Goal: Use online tool/utility: Use online tool/utility

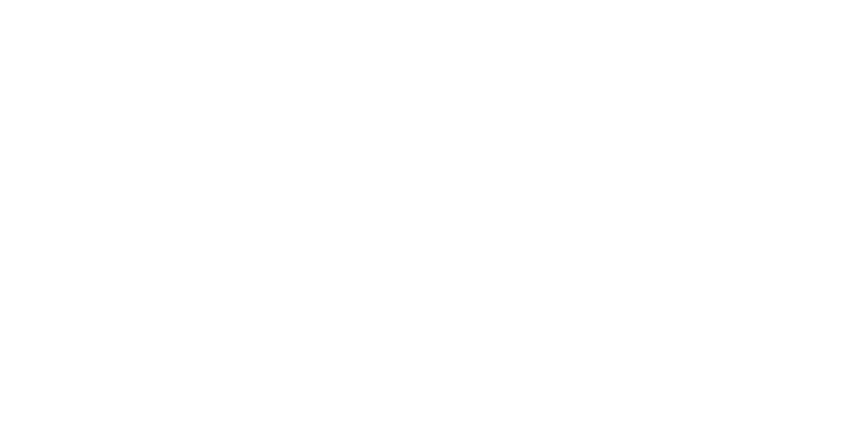
click at [468, 209] on html at bounding box center [422, 217] width 845 height 435
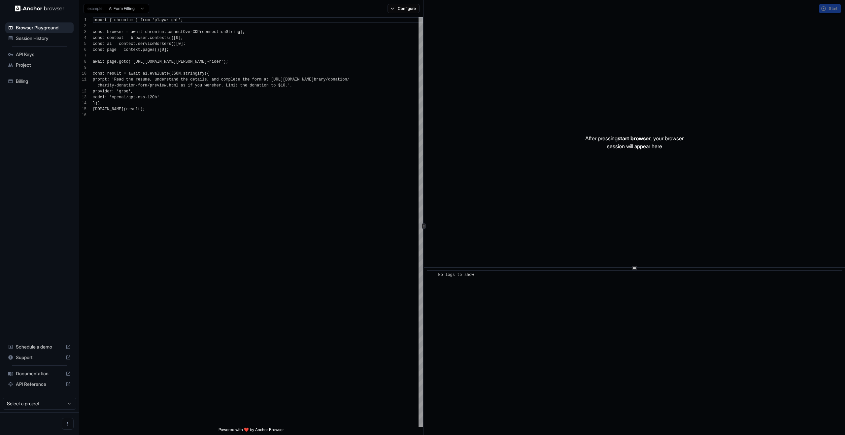
scroll to position [59, 0]
click at [833, 11] on button "Start" at bounding box center [830, 8] width 22 height 9
drag, startPoint x: 718, startPoint y: 148, endPoint x: 723, endPoint y: 134, distance: 14.4
click at [716, 148] on div at bounding box center [634, 142] width 421 height 250
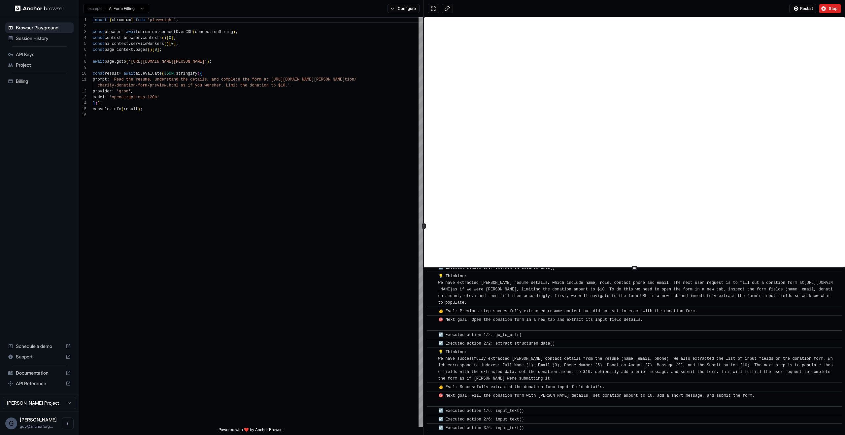
scroll to position [100, 0]
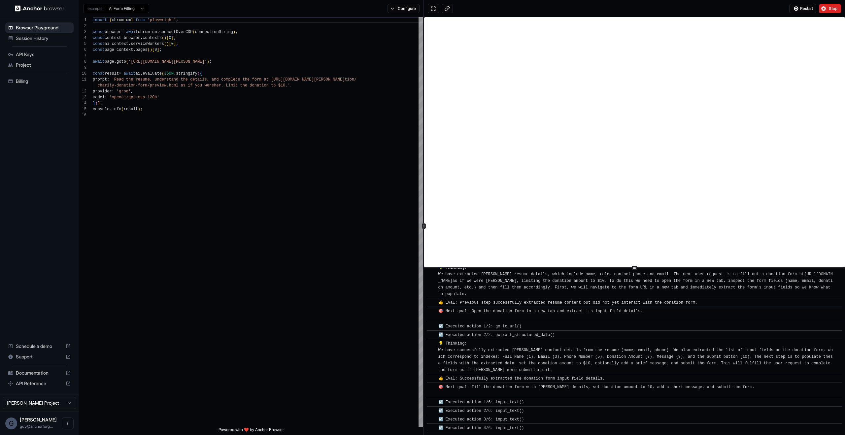
click at [502, 399] on div "​ ☑️ Executed action 1/6: input_text()" at bounding box center [635, 402] width 416 height 9
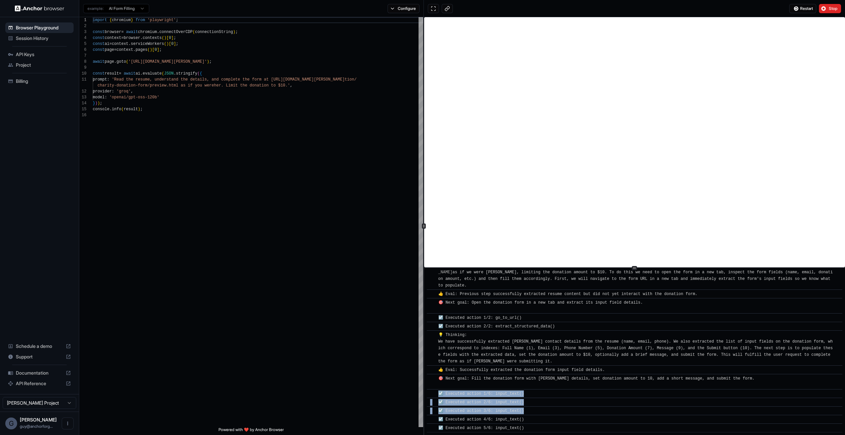
drag, startPoint x: 502, startPoint y: 399, endPoint x: 527, endPoint y: 431, distance: 40.7
click at [527, 431] on div "​ [INFO] Started Execution ​ 🚀 Starting task: Read the resume, understand the d…" at bounding box center [635, 300] width 416 height 264
click at [535, 419] on div "☑️ Executed action 4/6: input_text()" at bounding box center [637, 419] width 397 height 7
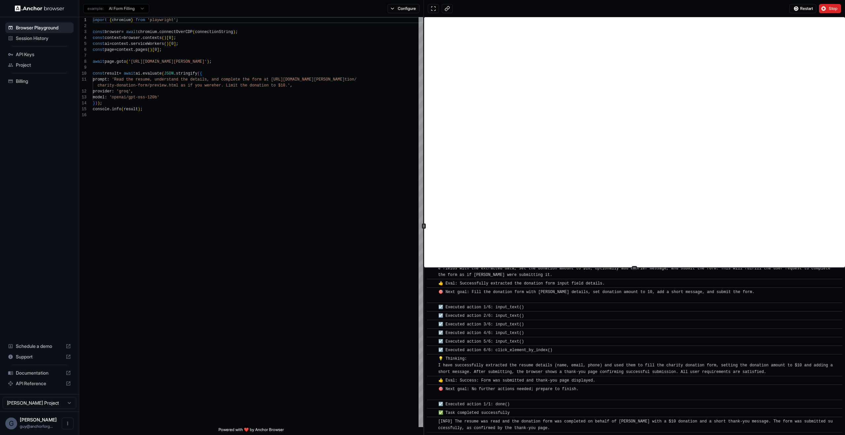
scroll to position [204, 0]
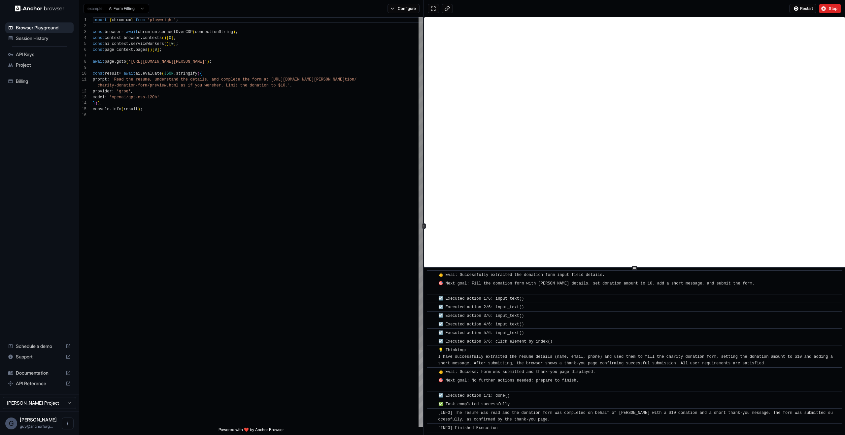
click at [265, 176] on div "import { chromium } from 'playwright' ; const browser = await chromium . connec…" at bounding box center [258, 269] width 331 height 505
type textarea "**********"
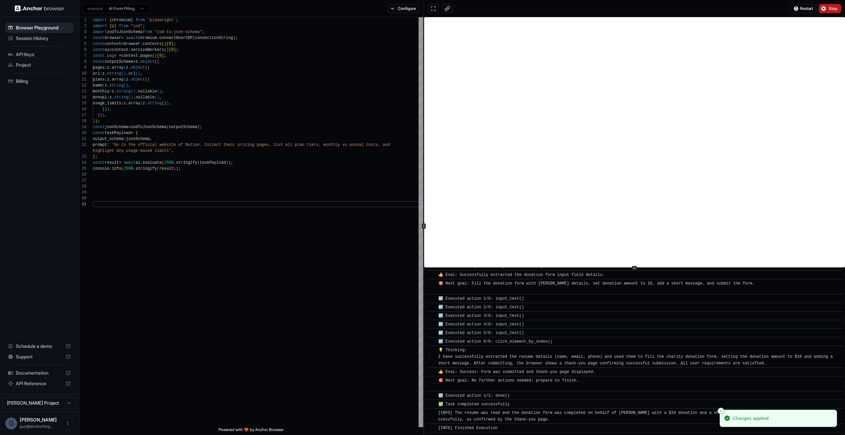
click at [841, 5] on button "Stop" at bounding box center [830, 8] width 22 height 9
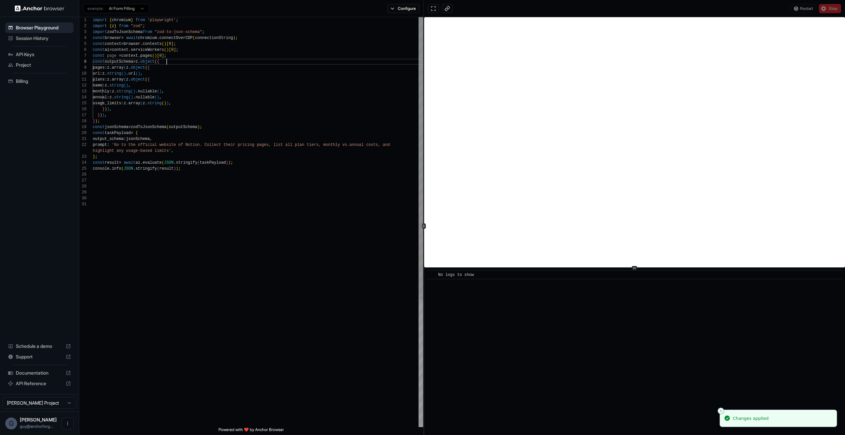
type textarea "**********"
drag, startPoint x: 194, startPoint y: 63, endPoint x: 246, endPoint y: 217, distance: 162.3
click at [246, 217] on div "import { chromium } from 'playwright' ; import { z } from "zod" ; import zodToJ…" at bounding box center [258, 314] width 331 height 594
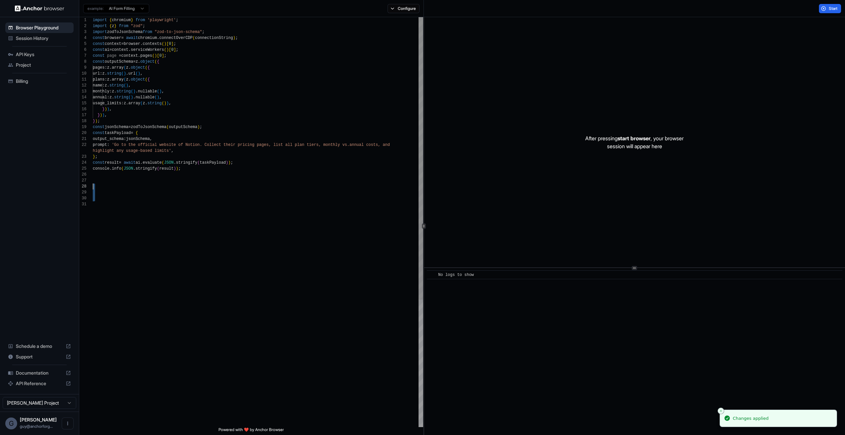
scroll to position [42, 0]
drag, startPoint x: 255, startPoint y: 255, endPoint x: 176, endPoint y: 183, distance: 106.4
click at [176, 183] on div "import { chromium } from 'playwright' ; import { z } from "zod" ; import zodToJ…" at bounding box center [258, 314] width 331 height 594
click at [819, 5] on button "Start" at bounding box center [830, 8] width 22 height 9
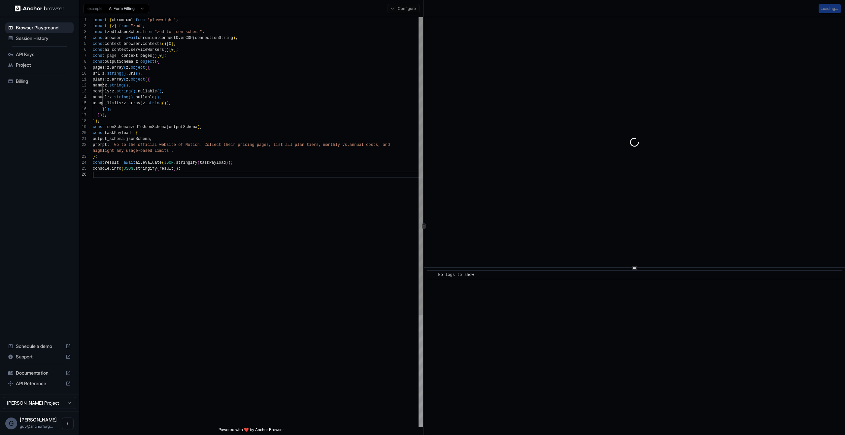
click at [341, 340] on div "import { chromium } from 'playwright' ; import { z } from "zod" ; import zodToJ…" at bounding box center [258, 299] width 331 height 565
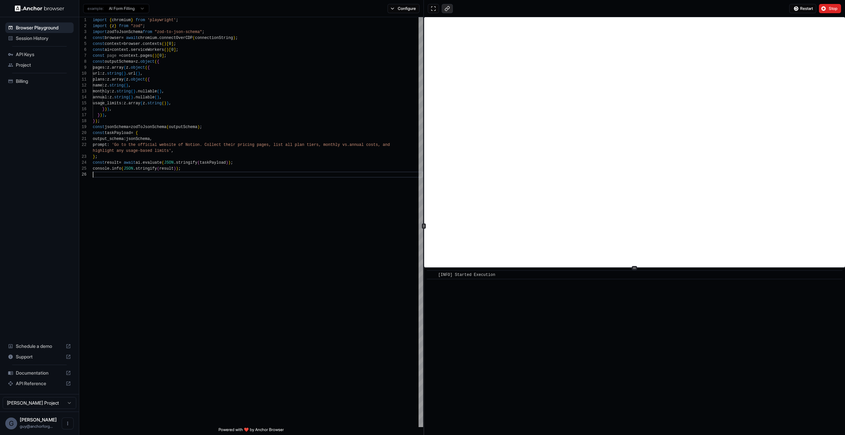
click at [448, 7] on button at bounding box center [447, 8] width 11 height 9
click at [286, 293] on div "import { chromium } from 'playwright' ; import { z } from "zod" ; import zodToJ…" at bounding box center [258, 299] width 331 height 565
click at [288, 291] on div "import { chromium } from 'playwright' ; import { z } from "zod" ; import zodToJ…" at bounding box center [258, 299] width 331 height 565
click at [168, 175] on div "import { chromium } from 'playwright' ; import { z } from "zod" ; import zodToJ…" at bounding box center [258, 299] width 331 height 565
click at [199, 175] on div "import { chromium } from 'playwright' ; import { z } from "zod" ; import zodToJ…" at bounding box center [258, 299] width 331 height 565
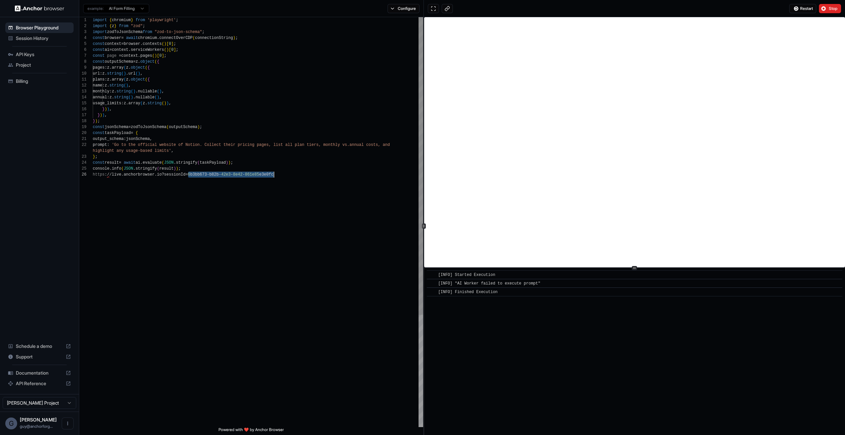
drag, startPoint x: 199, startPoint y: 175, endPoint x: 282, endPoint y: 179, distance: 82.3
click at [282, 179] on div "import { chromium } from 'playwright' ; import { z } from "zod" ; import zodToJ…" at bounding box center [258, 299] width 331 height 565
click at [585, 313] on div "​ [INFO] Started Execution ​ [INFO] "AI Worker failed to execute prompt" ​ [INF…" at bounding box center [634, 351] width 421 height 167
drag, startPoint x: 338, startPoint y: 248, endPoint x: 271, endPoint y: 152, distance: 117.7
click at [338, 247] on div "import { chromium } from 'playwright' ; import { z } from "zod" ; import zodToJ…" at bounding box center [258, 299] width 331 height 565
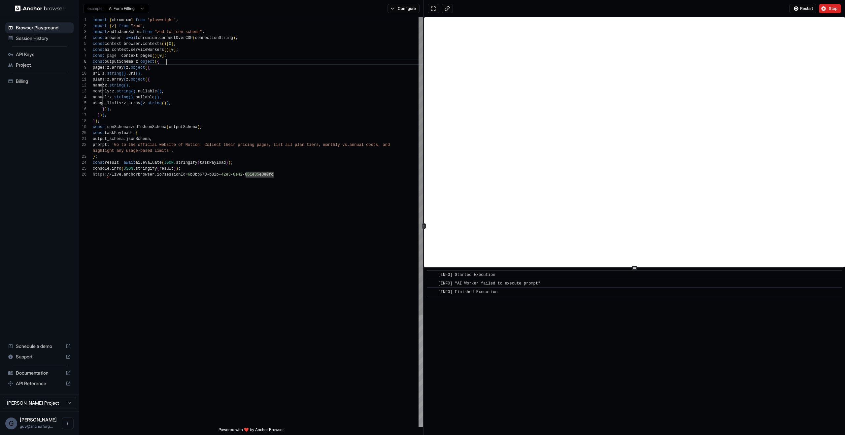
click at [197, 62] on div "import { chromium } from 'playwright' ; import { z } from "zod" ; import zodToJ…" at bounding box center [258, 299] width 331 height 565
click at [132, 70] on div "import { chromium } from 'playwright' ; import { z } from "zod" ; import zodToJ…" at bounding box center [258, 299] width 331 height 565
click at [120, 85] on div "import { chromium } from 'playwright' ; import { z } from "zod" ; import zodToJ…" at bounding box center [258, 299] width 331 height 565
click at [202, 78] on div "import { chromium } from 'playwright' ; import { z } from "zod" ; import zodToJ…" at bounding box center [258, 299] width 331 height 565
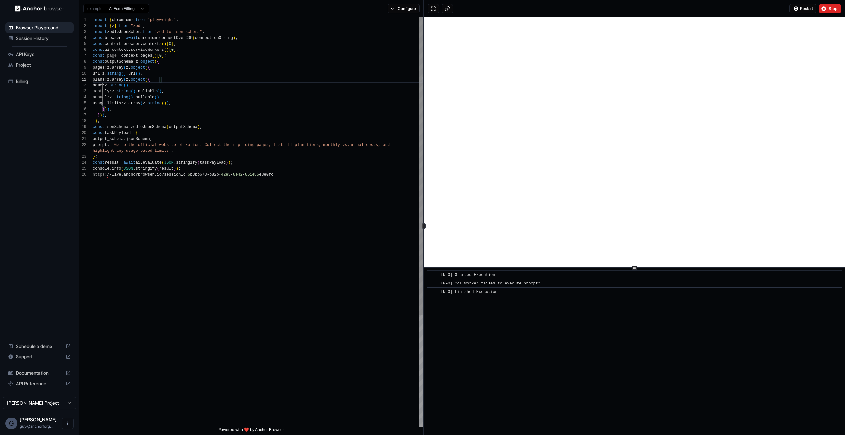
scroll to position [0, 0]
type textarea "**********"
click at [177, 146] on div "import { chromium } from 'playwright' ; import { z } from "zod" ; import zodToJ…" at bounding box center [258, 299] width 331 height 565
type textarea "*"
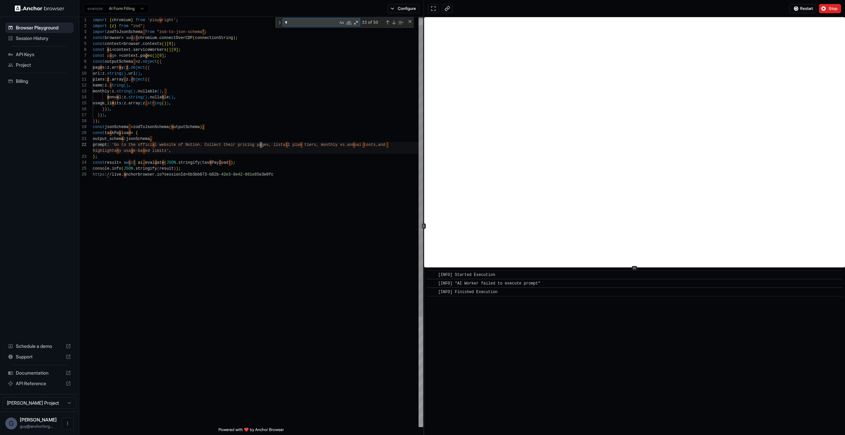
type textarea "**********"
type textarea "*****"
click at [104, 64] on div "import { chromium } from 'playwright' ; import { z } from "zod" ; import zodToJ…" at bounding box center [258, 294] width 331 height 576
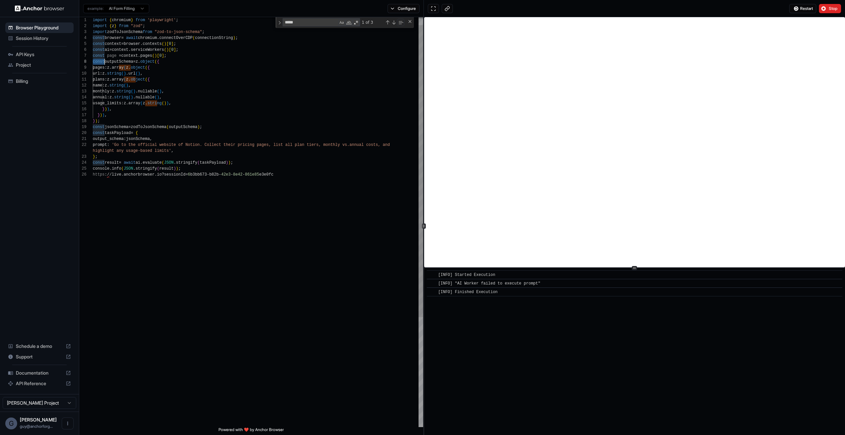
click at [104, 64] on div "import { chromium } from 'playwright' ; import { z } from "zod" ; import zodToJ…" at bounding box center [258, 294] width 331 height 576
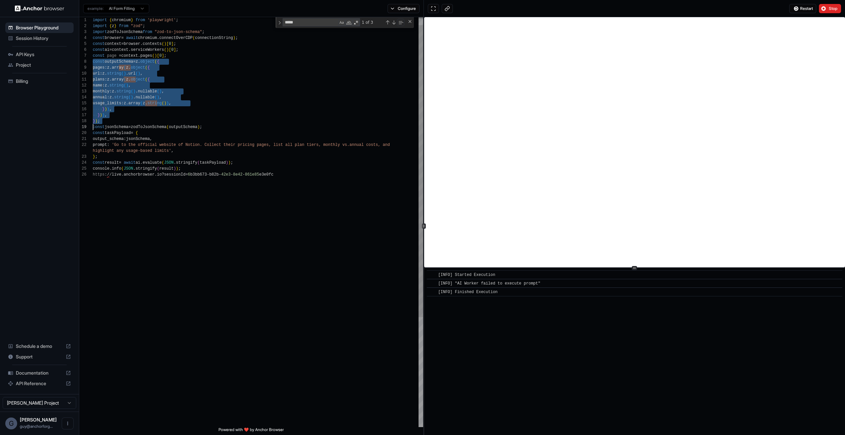
drag, startPoint x: 104, startPoint y: 64, endPoint x: 161, endPoint y: 124, distance: 83.1
click at [161, 124] on div "import { chromium } from 'playwright' ; import { z } from "zod" ; import zodToJ…" at bounding box center [258, 294] width 331 height 576
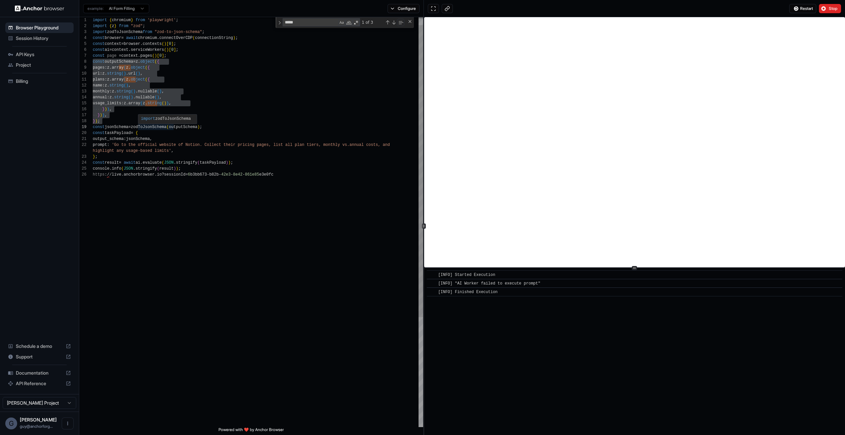
click at [176, 52] on div "import { chromium } from 'playwright' ; import { z } from "zod" ; import zodToJ…" at bounding box center [258, 294] width 331 height 576
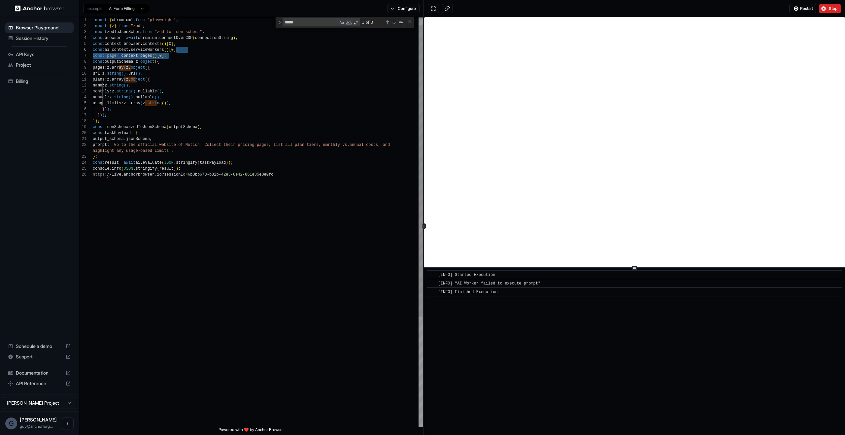
click at [176, 53] on div "import { chromium } from 'playwright' ; import { z } from "zod" ; import zodToJ…" at bounding box center [258, 294] width 331 height 576
click at [175, 62] on div "import { chromium } from 'playwright' ; import { z } from "zod" ; import zodToJ…" at bounding box center [258, 294] width 331 height 576
click at [118, 63] on div "import { chromium } from 'playwright' ; import { z } from "zod" ; import zodToJ…" at bounding box center [258, 294] width 331 height 576
click at [163, 62] on div "import { chromium } from 'playwright' ; import { z } from "zod" ; import zodToJ…" at bounding box center [258, 294] width 331 height 576
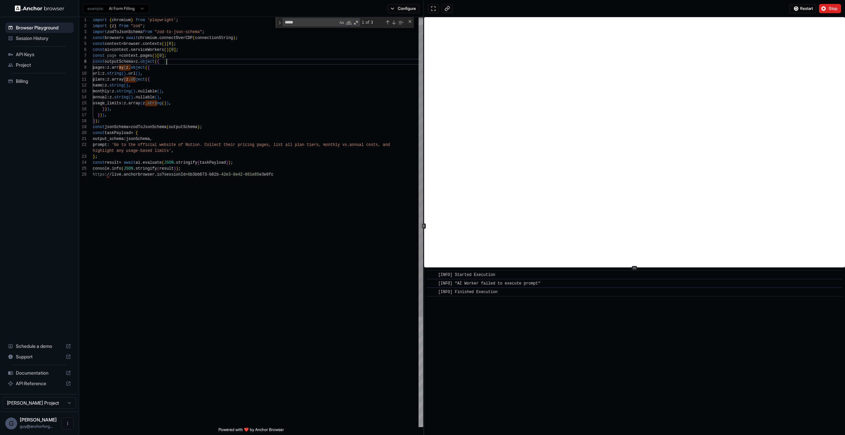
click at [174, 62] on div "import { chromium } from 'playwright' ; import { z } from "zod" ; import zodToJ…" at bounding box center [258, 294] width 331 height 576
click at [171, 65] on div "import { chromium } from 'playwright' ; import { z } from "zod" ; import zodToJ…" at bounding box center [258, 294] width 331 height 576
click at [132, 66] on div "import { chromium } from 'playwright' ; import { z } from "zod" ; import zodToJ…" at bounding box center [258, 294] width 331 height 576
click at [144, 64] on div "import { chromium } from 'playwright' ; import { z } from "zod" ; import zodToJ…" at bounding box center [258, 294] width 331 height 576
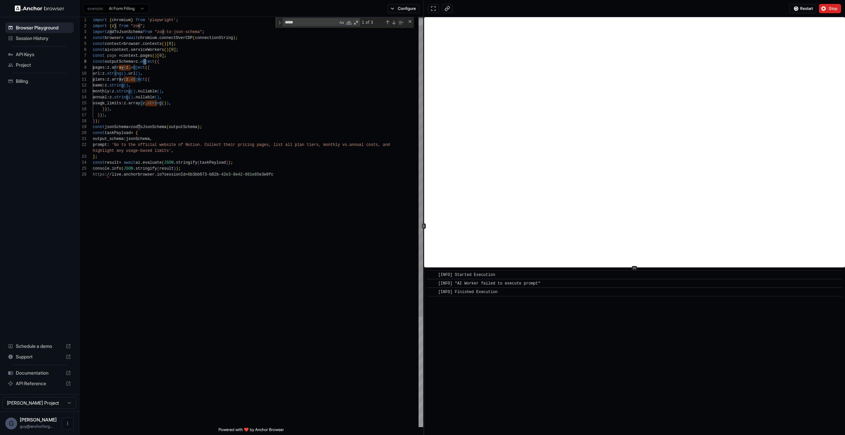
click at [144, 64] on div "import { chromium } from 'playwright' ; import { z } from "zod" ; import zodToJ…" at bounding box center [258, 294] width 331 height 576
click at [141, 67] on div "import { chromium } from 'playwright' ; import { z } from "zod" ; import zodToJ…" at bounding box center [258, 294] width 331 height 576
click at [280, 165] on div "import { chromium } from 'playwright' ; import { z } from "zod" ; import zodToJ…" at bounding box center [258, 294] width 331 height 576
click at [211, 104] on div "import { chromium } from 'playwright' ; import { z } from "zod" ; import zodToJ…" at bounding box center [258, 294] width 331 height 576
click at [215, 123] on div "import { chromium } from 'playwright' ; import { z } from "zod" ; import zodToJ…" at bounding box center [258, 294] width 331 height 576
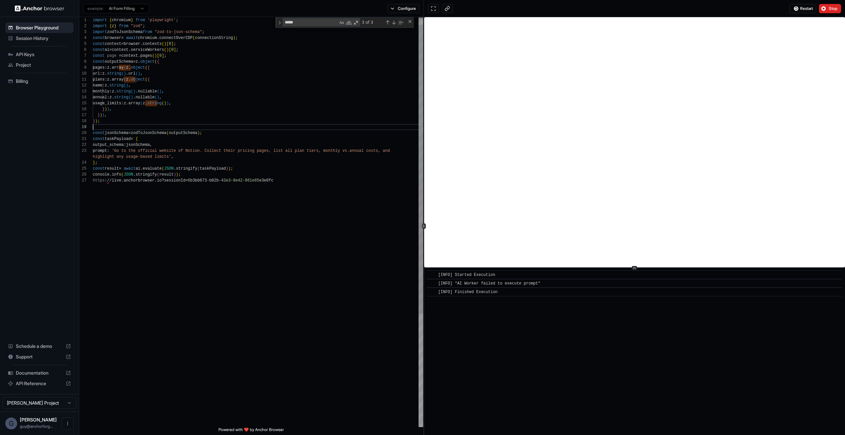
scroll to position [53, 0]
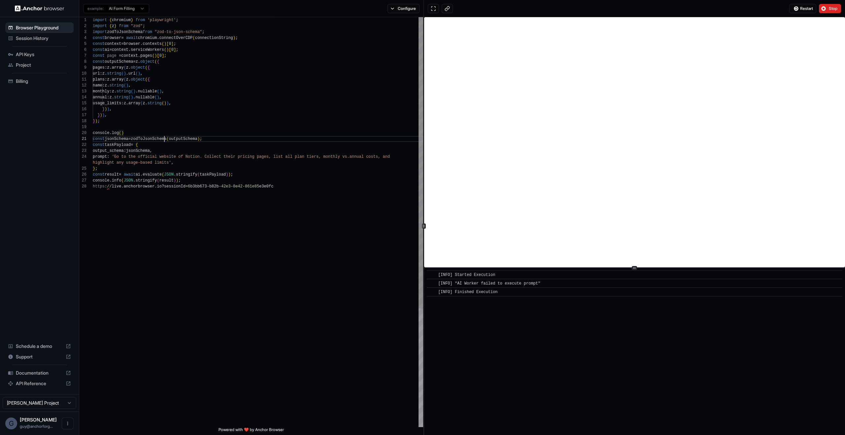
click at [164, 141] on div "import { chromium } from 'playwright' ; import { z } from "zod" ; import zodToJ…" at bounding box center [258, 305] width 331 height 577
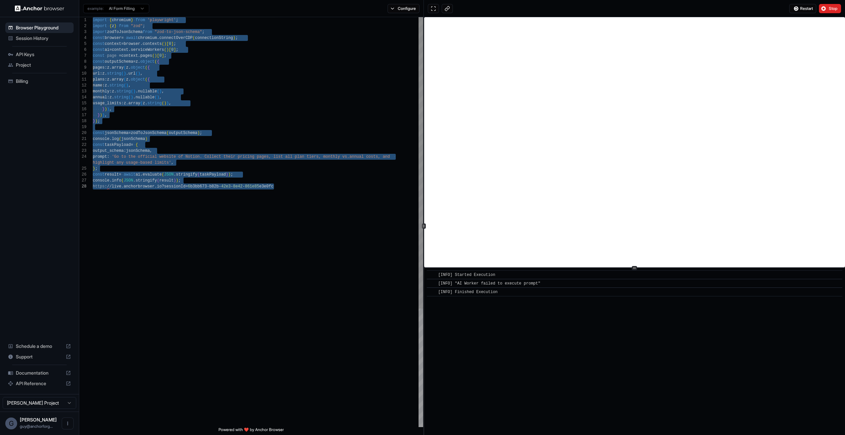
click at [159, 159] on div "import { chromium } from 'playwright' ; import { z } from "zod" ; import zodToJ…" at bounding box center [258, 305] width 331 height 577
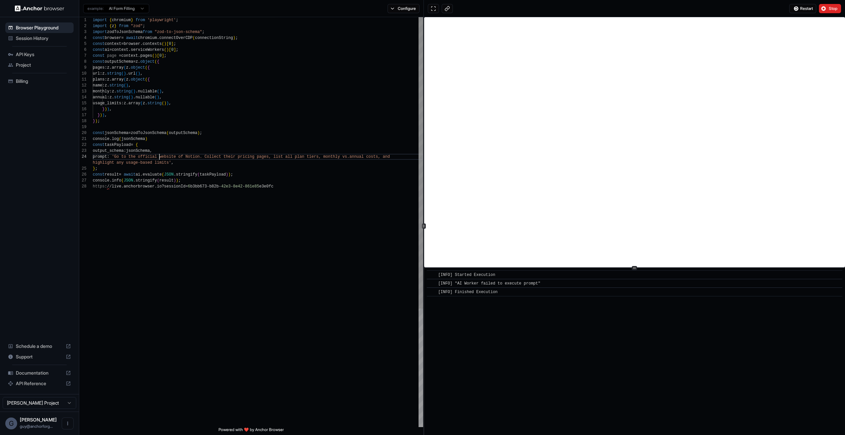
scroll to position [18, 0]
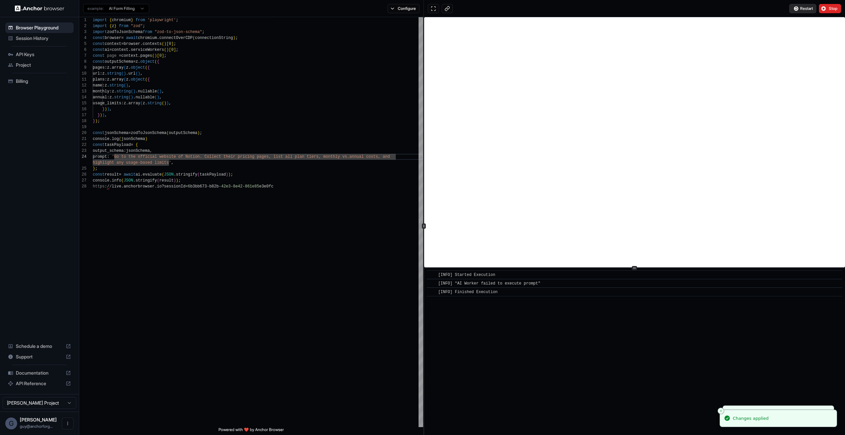
click at [801, 9] on span "Restart" at bounding box center [806, 8] width 13 height 5
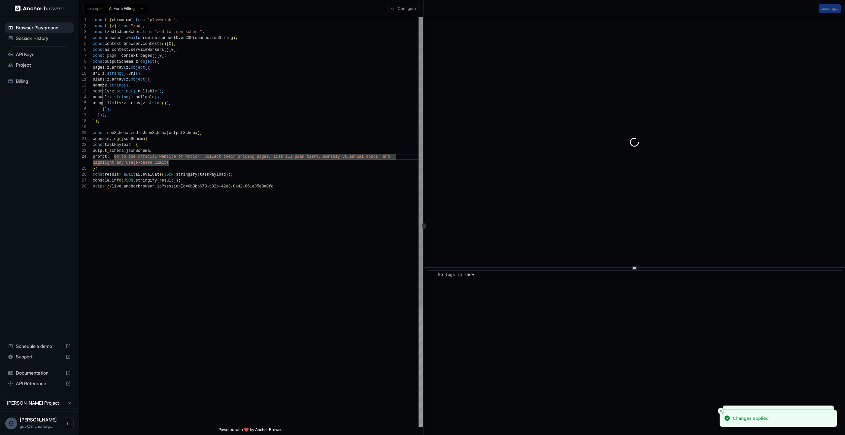
click at [102, 84] on div "import { chromium } from 'playwright' ; import { z } from "zod" ; import zodToJ…" at bounding box center [258, 305] width 331 height 577
type textarea "**********"
click at [166, 172] on div "import { chromium } from 'playwright' ; import { z } from "zod" ; import zodToJ…" at bounding box center [258, 305] width 331 height 577
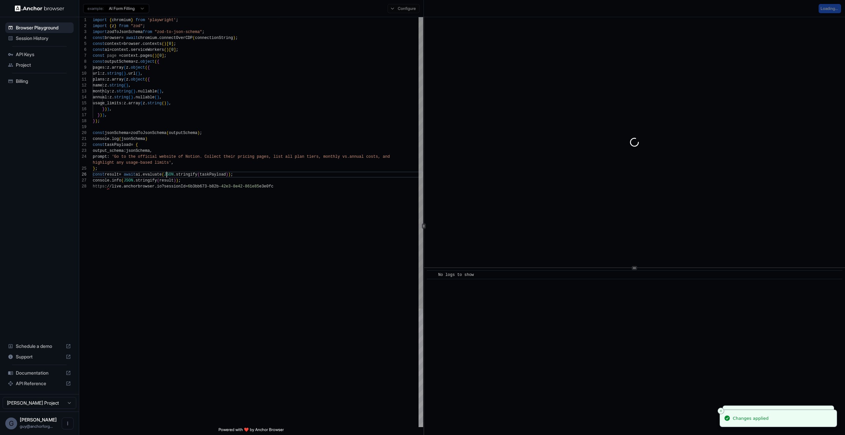
click at [140, 141] on div "import { chromium } from 'playwright' ; import { z } from "zod" ; import zodToJ…" at bounding box center [258, 305] width 331 height 577
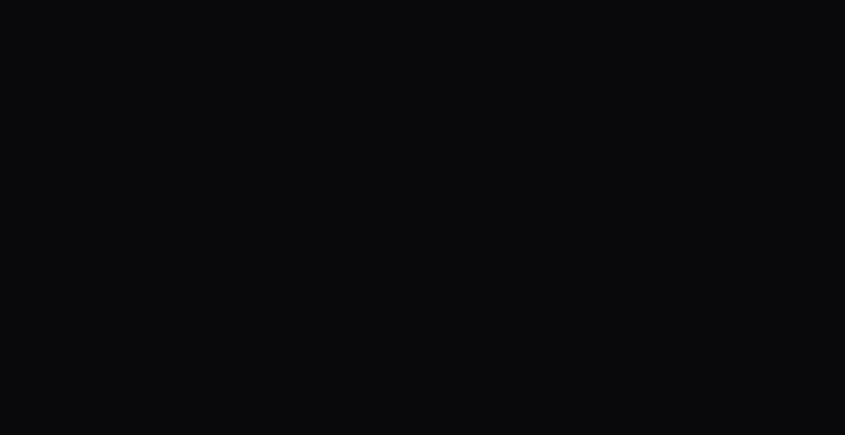
drag, startPoint x: 467, startPoint y: 239, endPoint x: 473, endPoint y: 341, distance: 101.9
click at [473, 341] on body "...data: any[], , [MDN Reference]([URL][DOMAIN_NAME]), hint" at bounding box center [422, 217] width 845 height 435
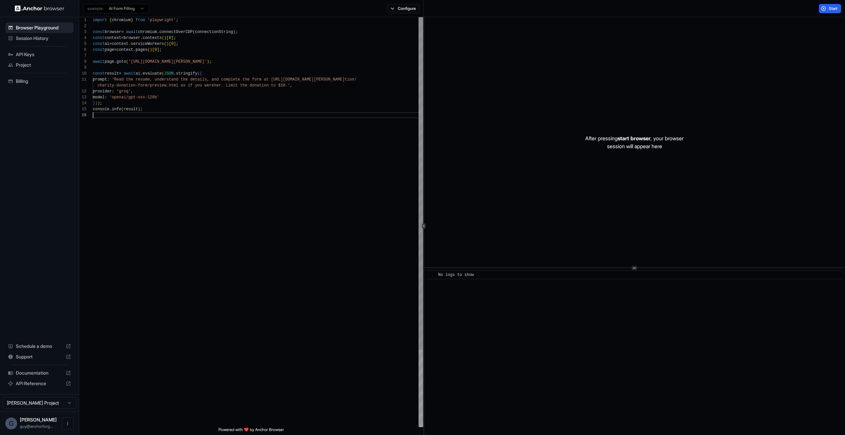
click at [227, 152] on div "import { chromium } from 'playwright' ; const browser = await chromium . connec…" at bounding box center [258, 269] width 331 height 505
click at [207, 66] on div "import { chromium } from 'playwright' ; const browser = await chromium . connec…" at bounding box center [258, 269] width 331 height 505
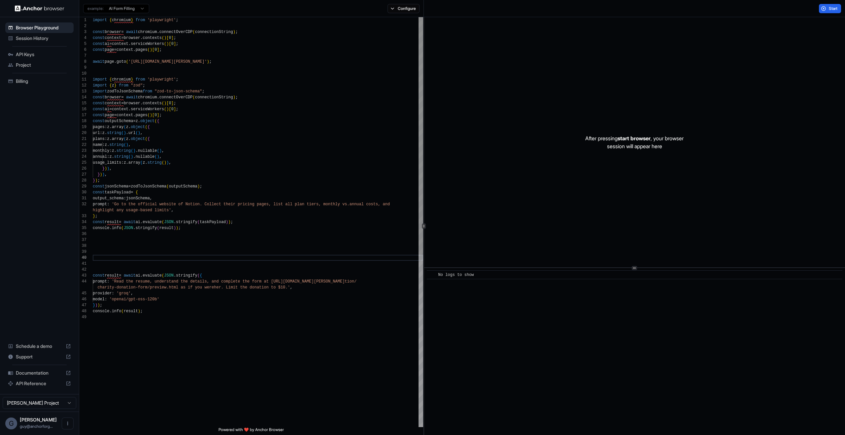
type textarea "**********"
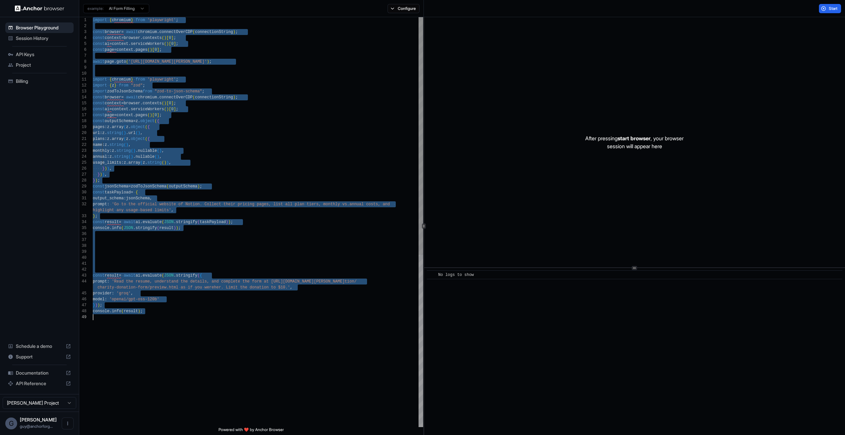
scroll to position [6, 0]
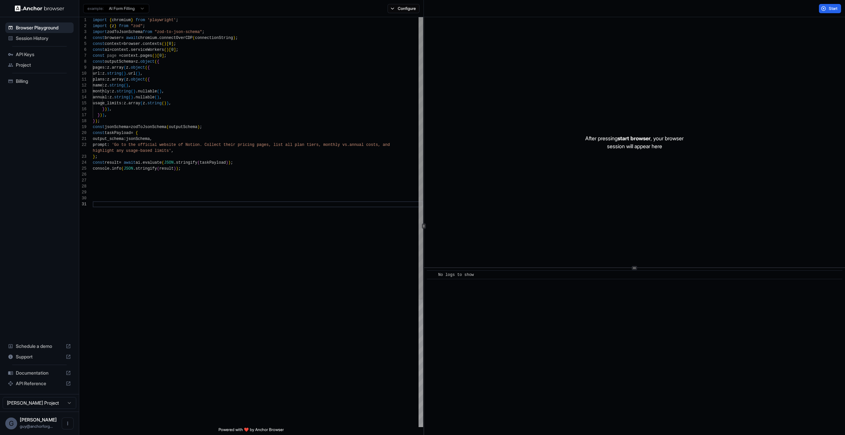
click at [209, 153] on div "import { chromium } from 'playwright' ; import { z } from "zod" ; import zodToJ…" at bounding box center [258, 314] width 331 height 594
click at [195, 114] on div "import { chromium } from 'playwright' ; import { z } from "zod" ; import zodToJ…" at bounding box center [258, 314] width 331 height 594
click at [197, 124] on div "import { chromium } from 'playwright' ; import { z } from "zod" ; import zodToJ…" at bounding box center [258, 314] width 331 height 594
click at [129, 128] on div "import { chromium } from 'playwright' ; import { z } from "zod" ; import zodToJ…" at bounding box center [258, 314] width 331 height 594
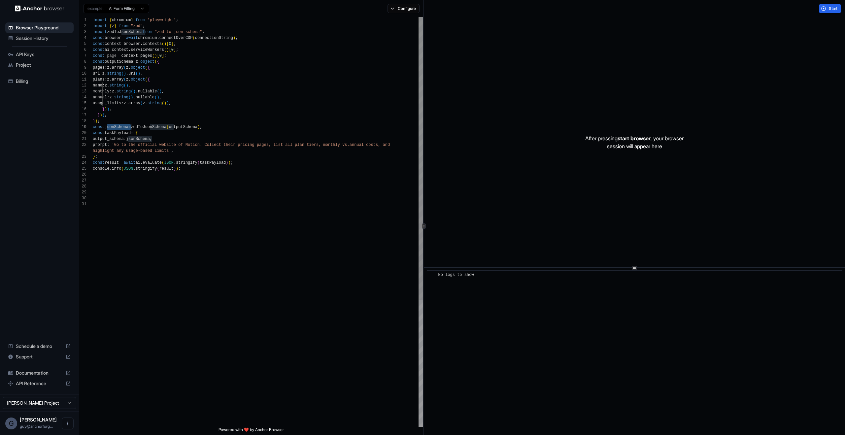
click at [273, 135] on div "import { chromium } from 'playwright' ; import { z } from "zod" ; import zodToJ…" at bounding box center [258, 314] width 331 height 594
click at [245, 126] on div "import { chromium } from 'playwright' ; import { z } from "zod" ; import zodToJ…" at bounding box center [258, 314] width 331 height 594
click at [127, 129] on div "import { chromium } from 'playwright' ; import { z } from "zod" ; import zodToJ…" at bounding box center [258, 314] width 331 height 594
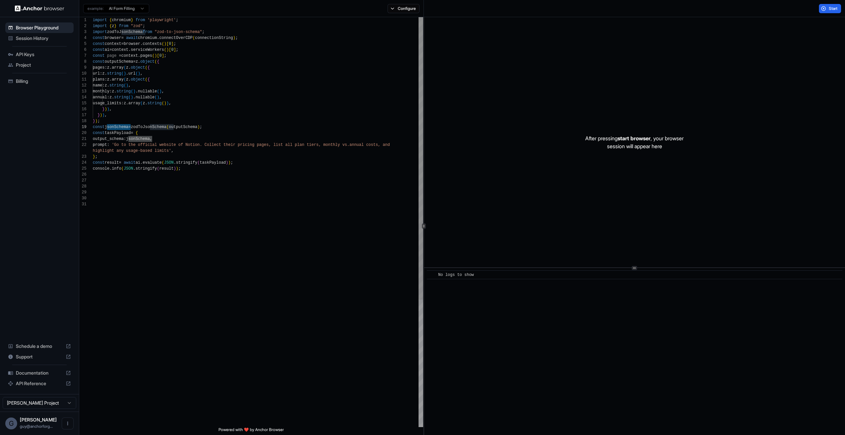
click at [272, 130] on div "import { chromium } from 'playwright' ; import { z } from "zod" ; import zodToJ…" at bounding box center [258, 314] width 331 height 594
click at [182, 135] on div "import { chromium } from 'playwright' ; import { z } from "zod" ; import zodToJ…" at bounding box center [258, 317] width 331 height 600
click at [157, 129] on div "import { chromium } from 'playwright' ; import { z } from "zod" ; import zodToJ…" at bounding box center [258, 317] width 331 height 600
click at [170, 131] on div "import { chromium } from 'playwright' ; import { z } from "zod" ; import zodToJ…" at bounding box center [258, 317] width 331 height 600
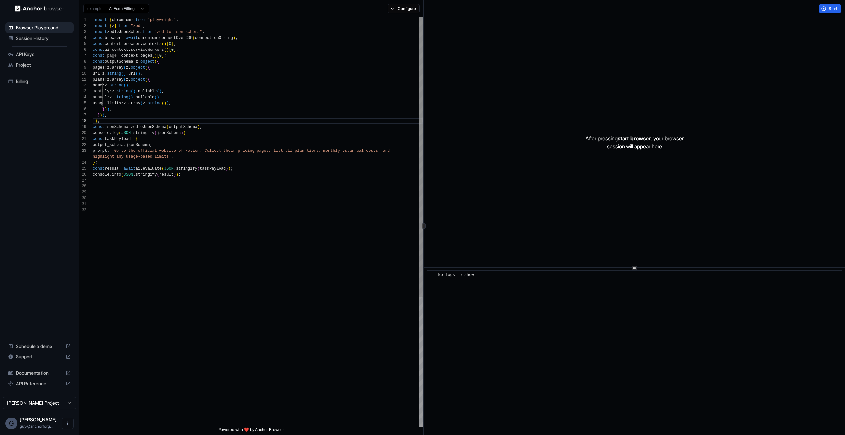
scroll to position [42, 0]
click at [301, 121] on div "import { chromium } from 'playwright' ; import { z } from "zod" ; import zodToJ…" at bounding box center [258, 317] width 331 height 600
type textarea "**********"
click at [831, 9] on span "Start" at bounding box center [833, 8] width 9 height 5
